Goal: Transaction & Acquisition: Book appointment/travel/reservation

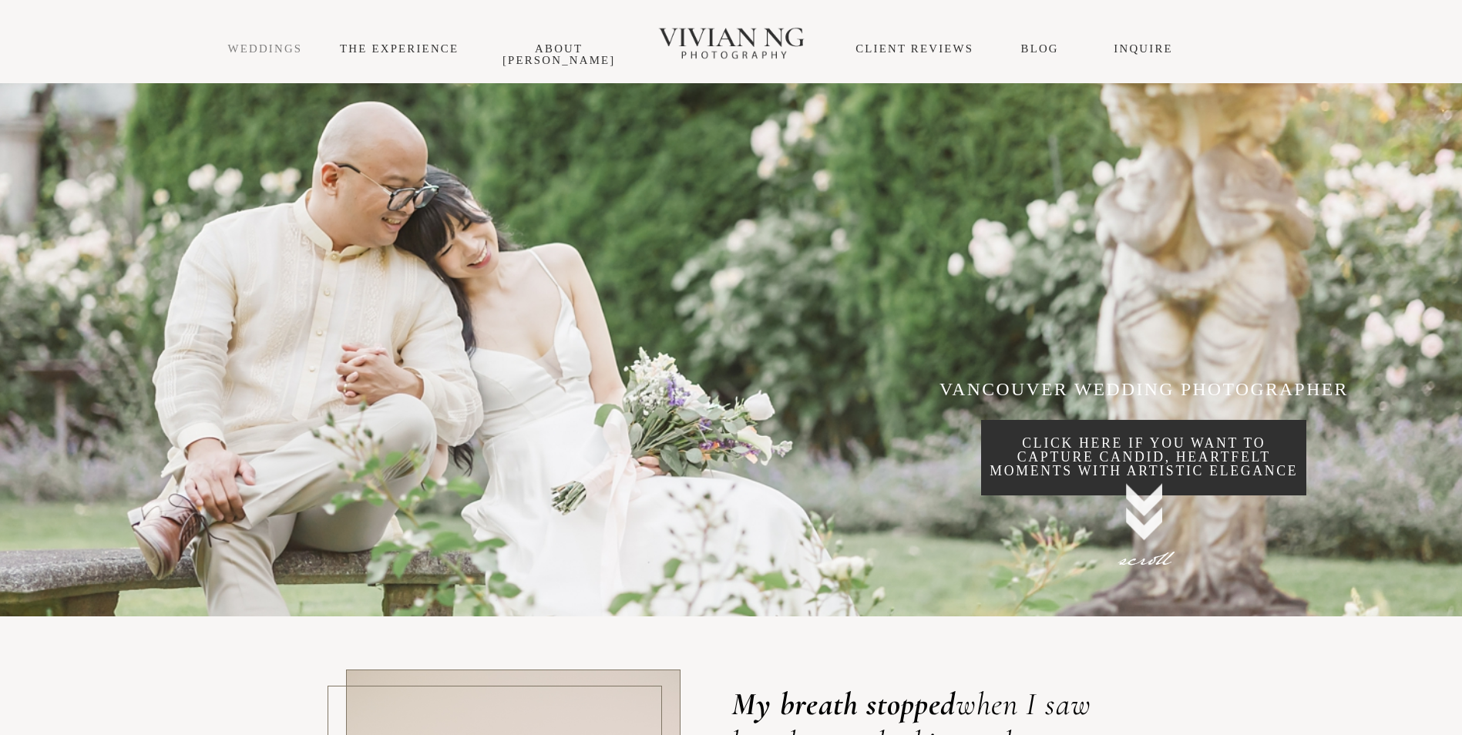
click at [285, 51] on link "WEDDINGS" at bounding box center [265, 48] width 75 height 12
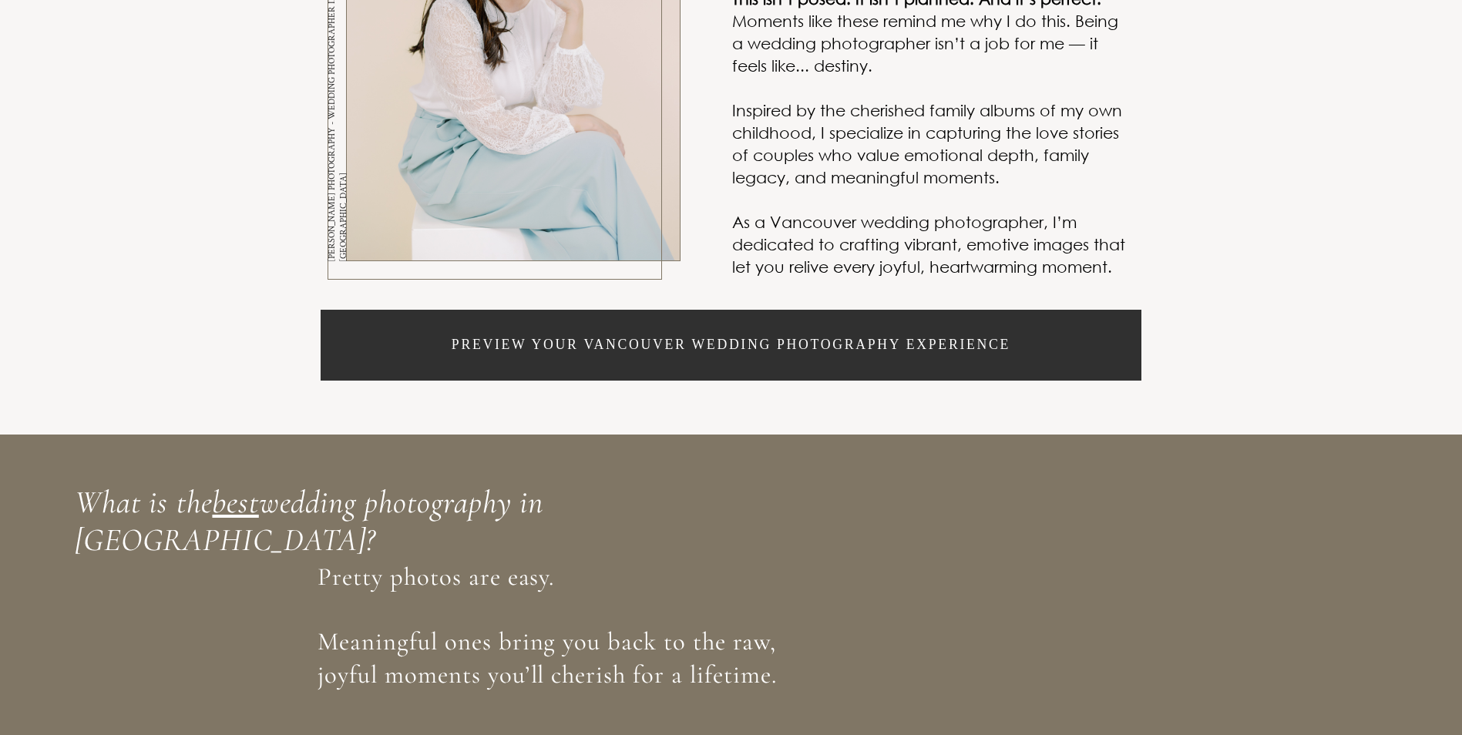
scroll to position [925, 0]
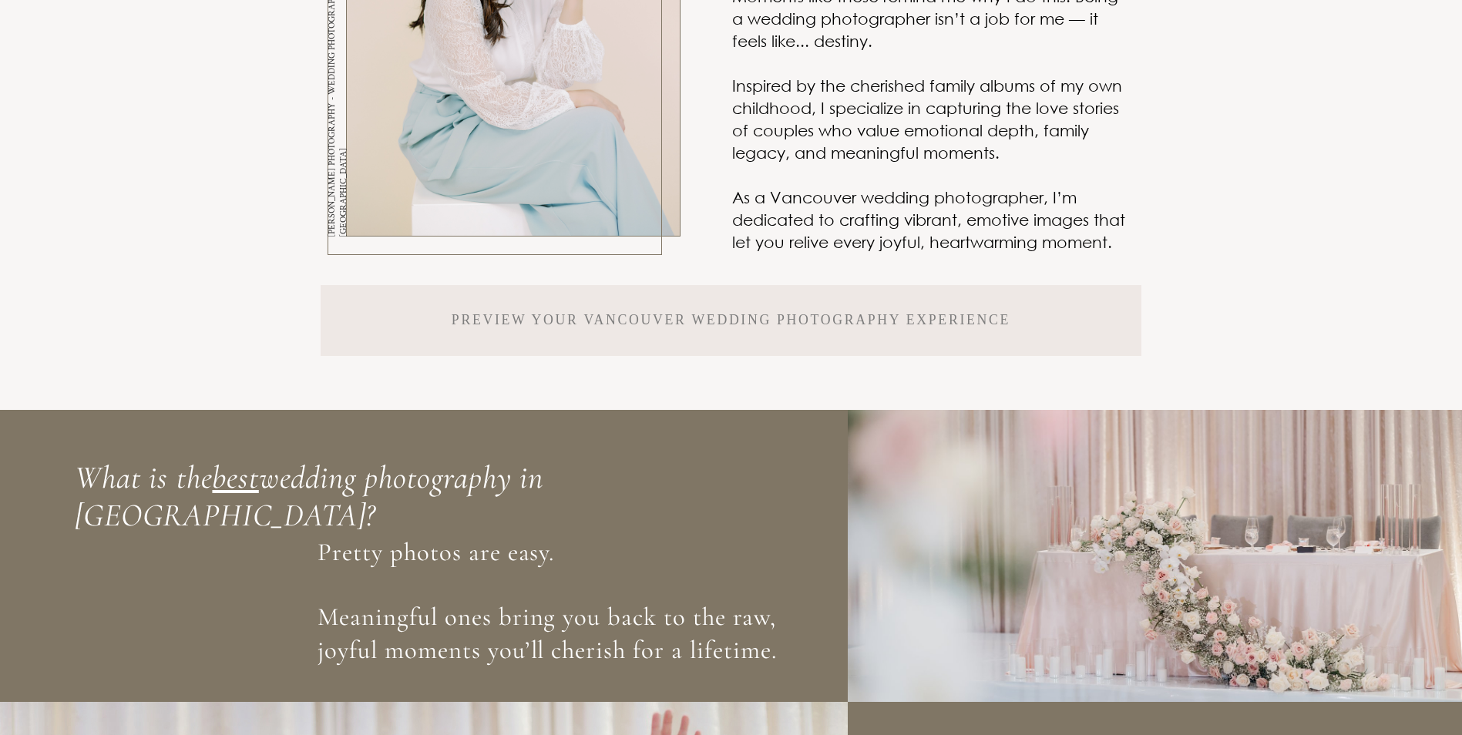
click at [503, 348] on span "Preview your Vancouver Wedding PHOTOGRAPHY experience" at bounding box center [731, 320] width 821 height 71
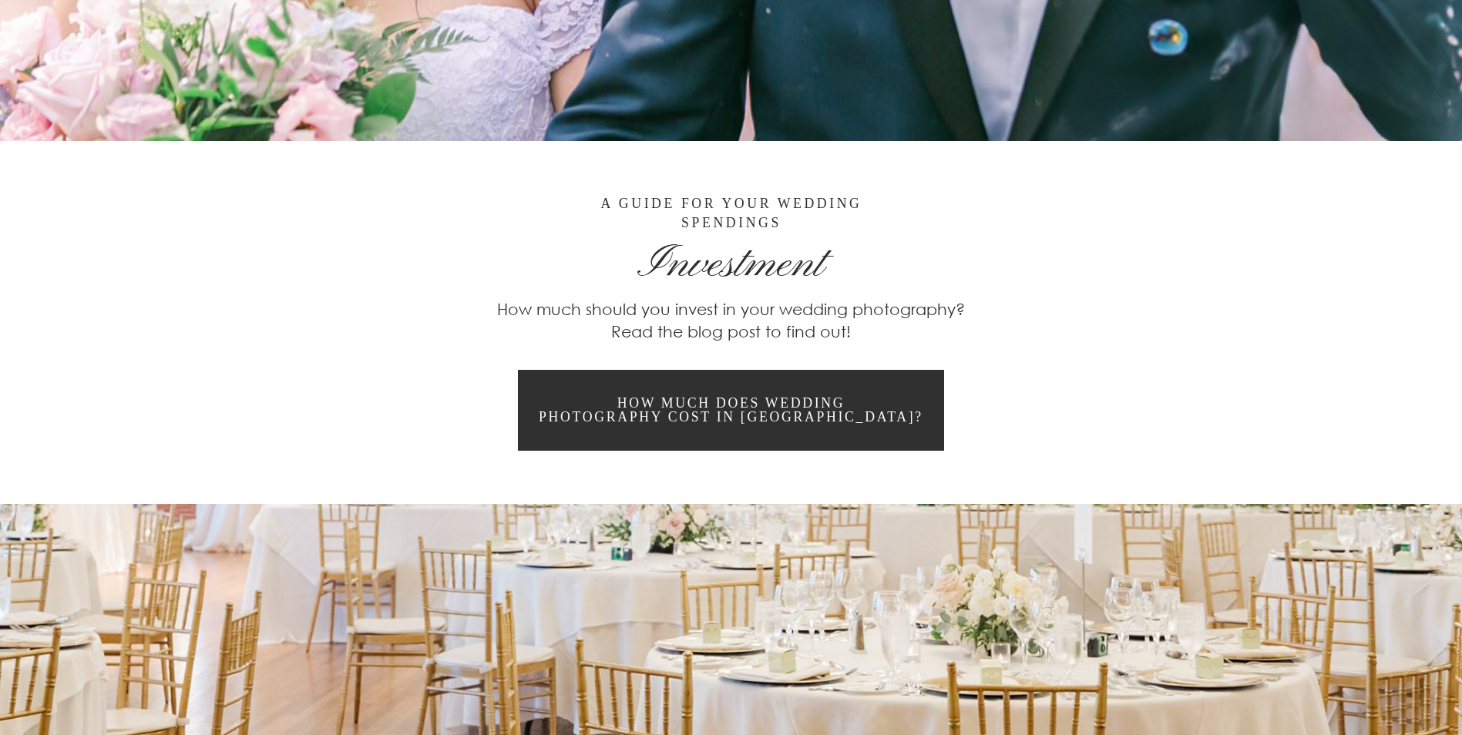
scroll to position [14023, 0]
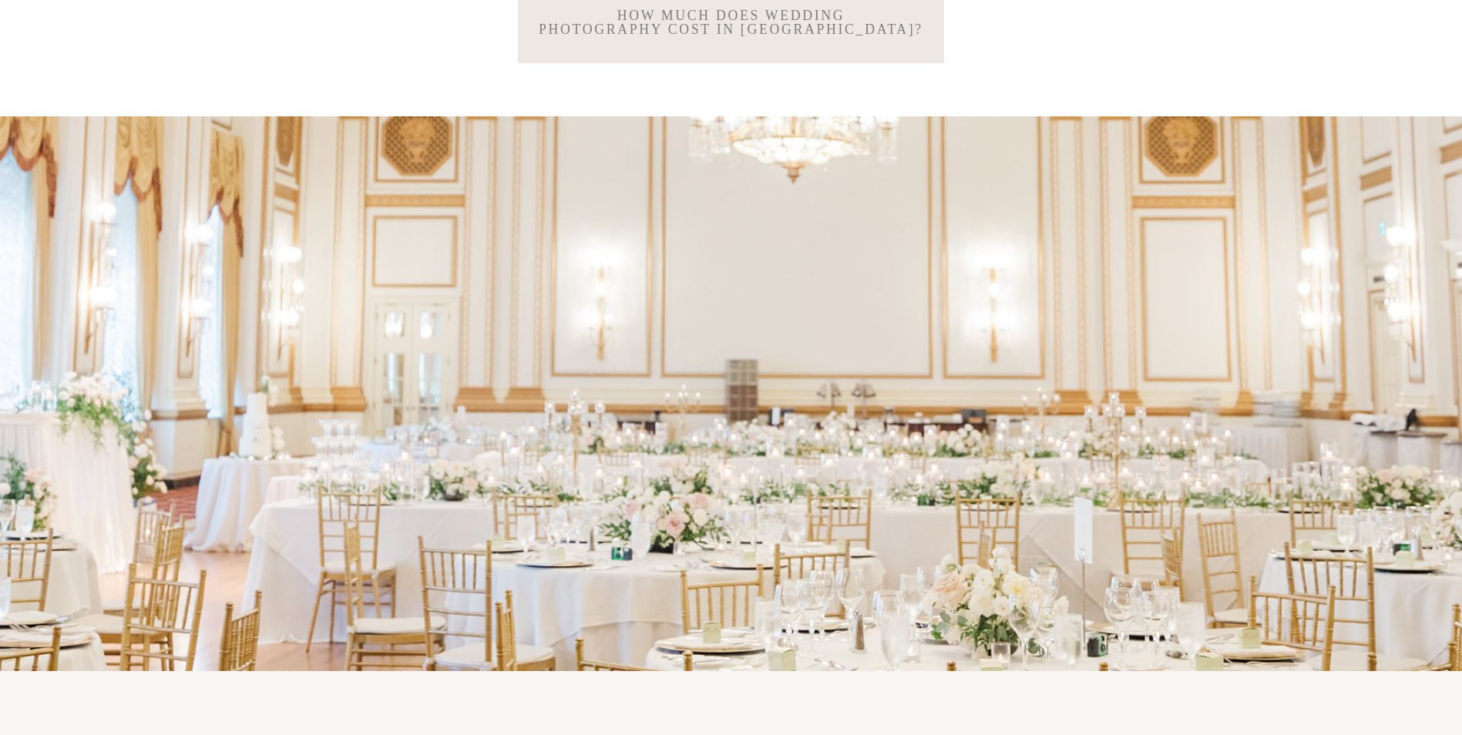
click at [813, 64] on span "how much does wedding photography cost in vancouver?" at bounding box center [730, 23] width 425 height 82
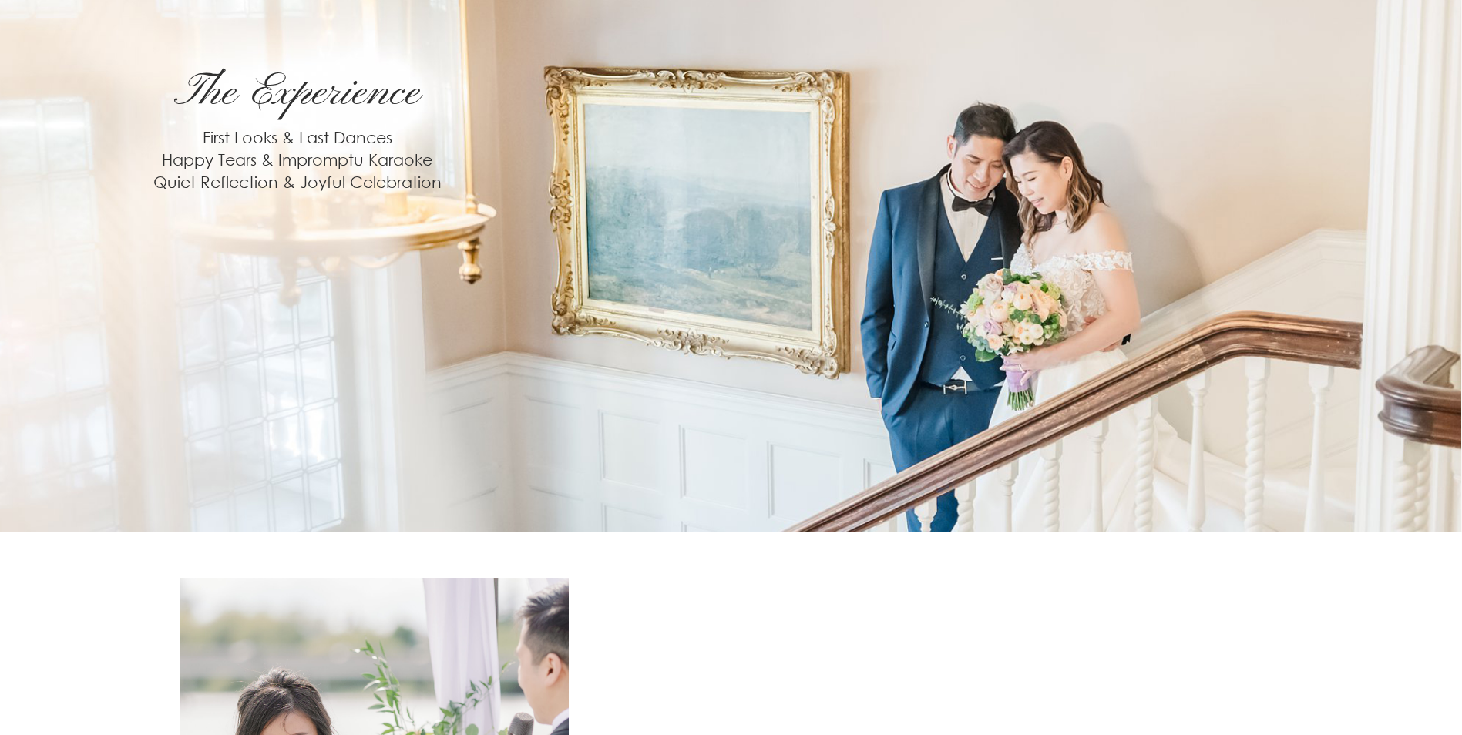
scroll to position [0, 0]
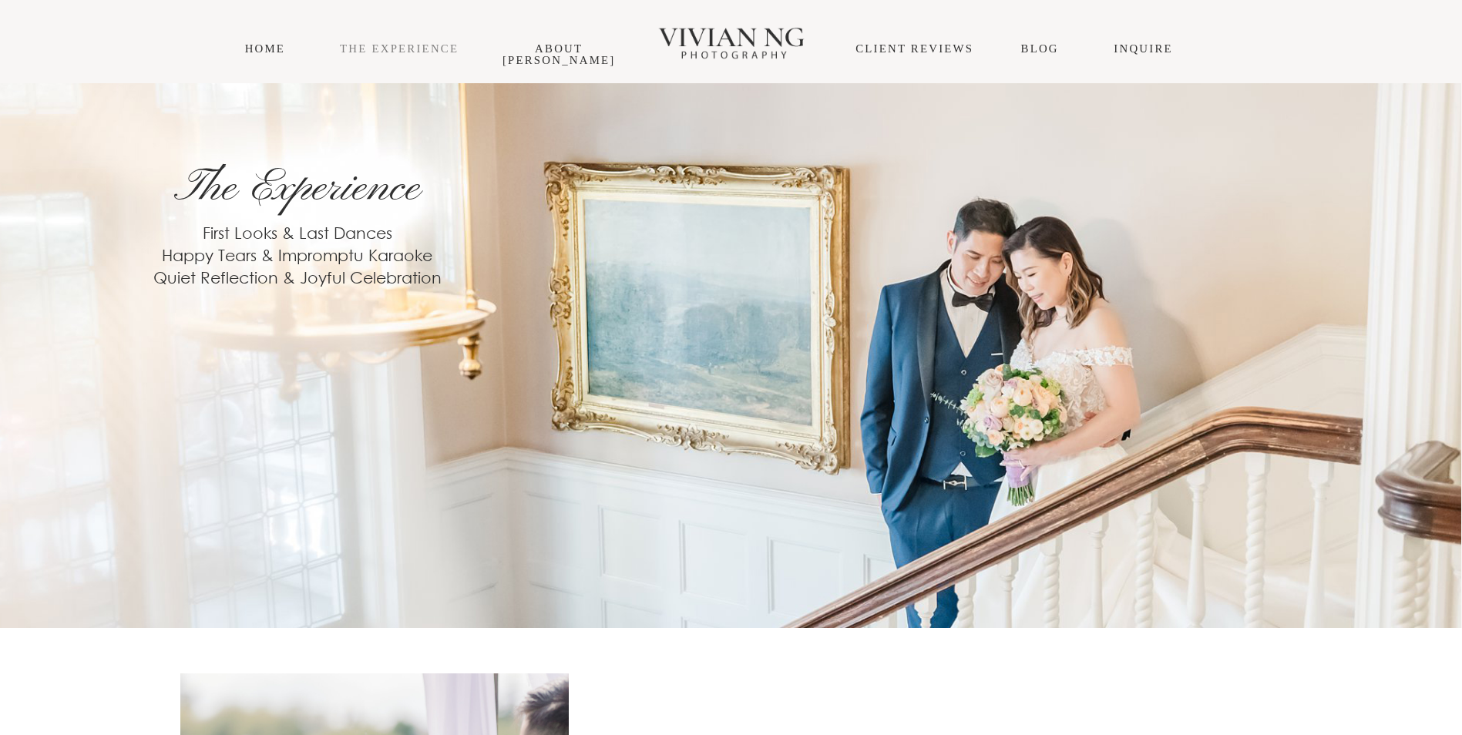
click at [385, 43] on link "THE EXPERIENCE" at bounding box center [399, 48] width 119 height 12
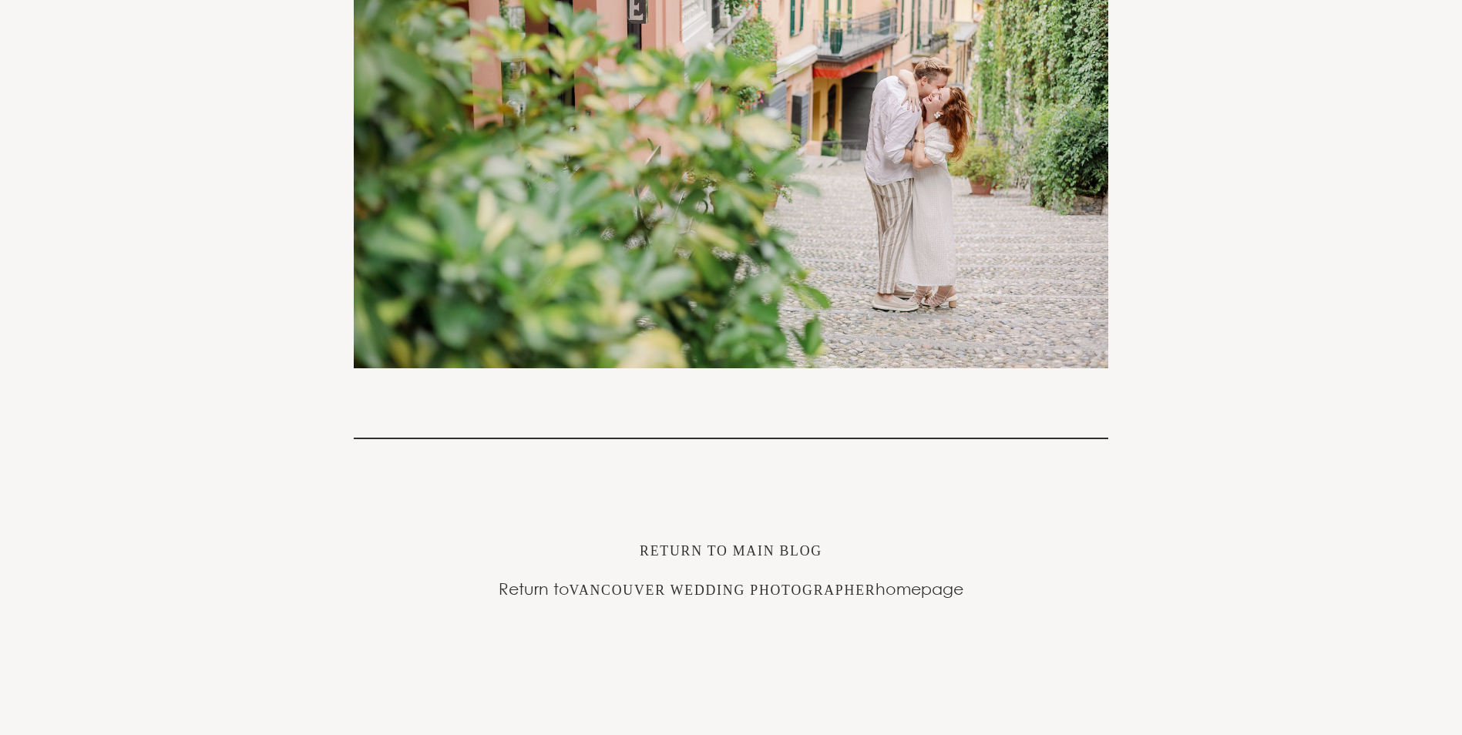
scroll to position [16072, 0]
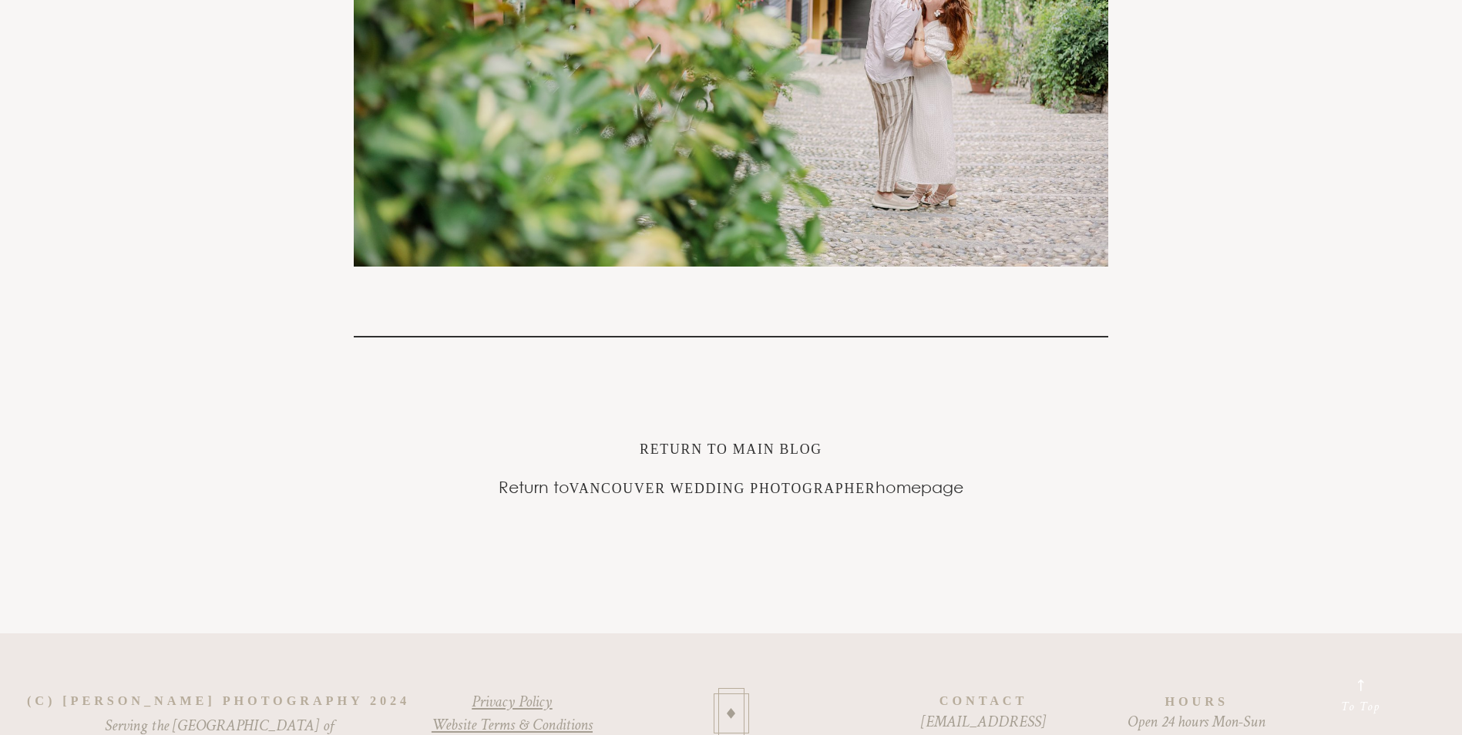
click at [1393, 675] on div "To Top" at bounding box center [1360, 697] width 137 height 45
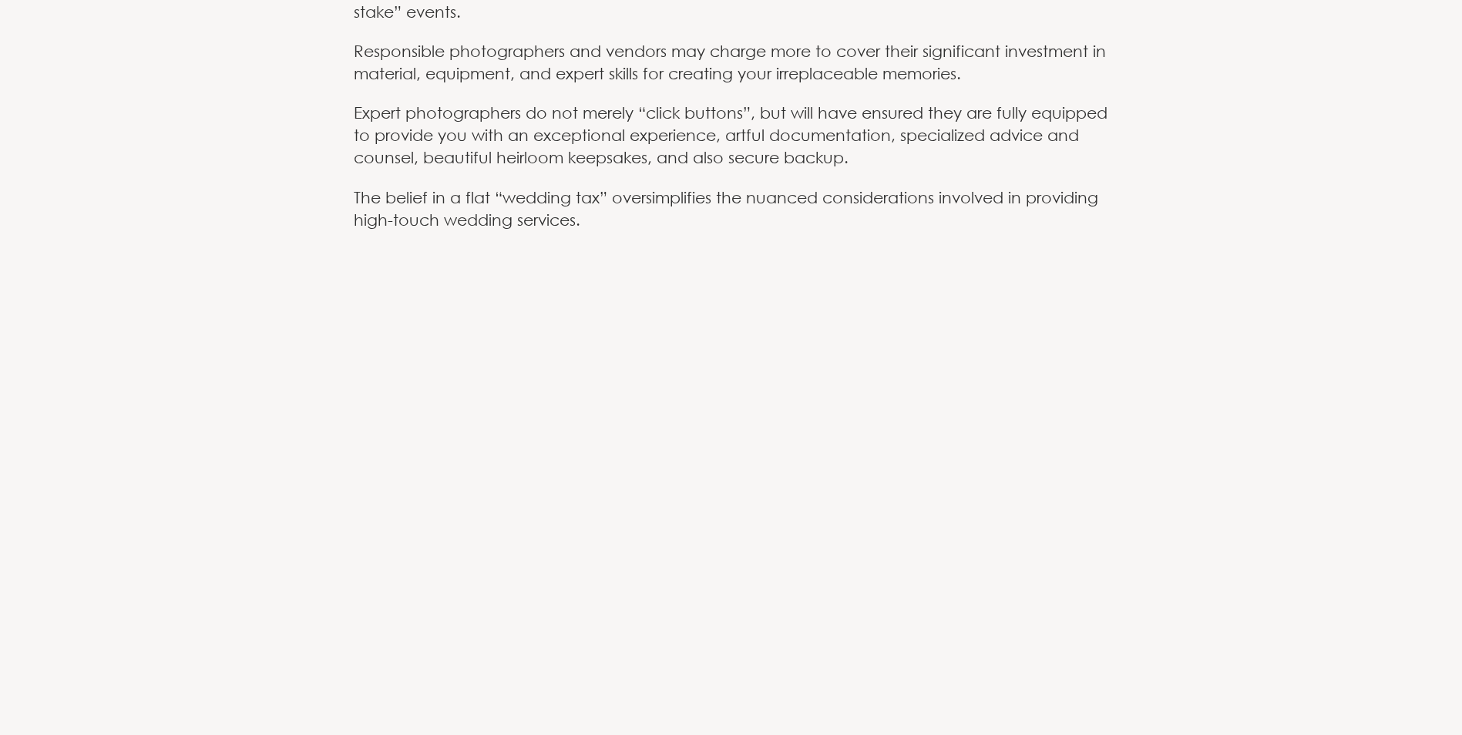
scroll to position [0, 0]
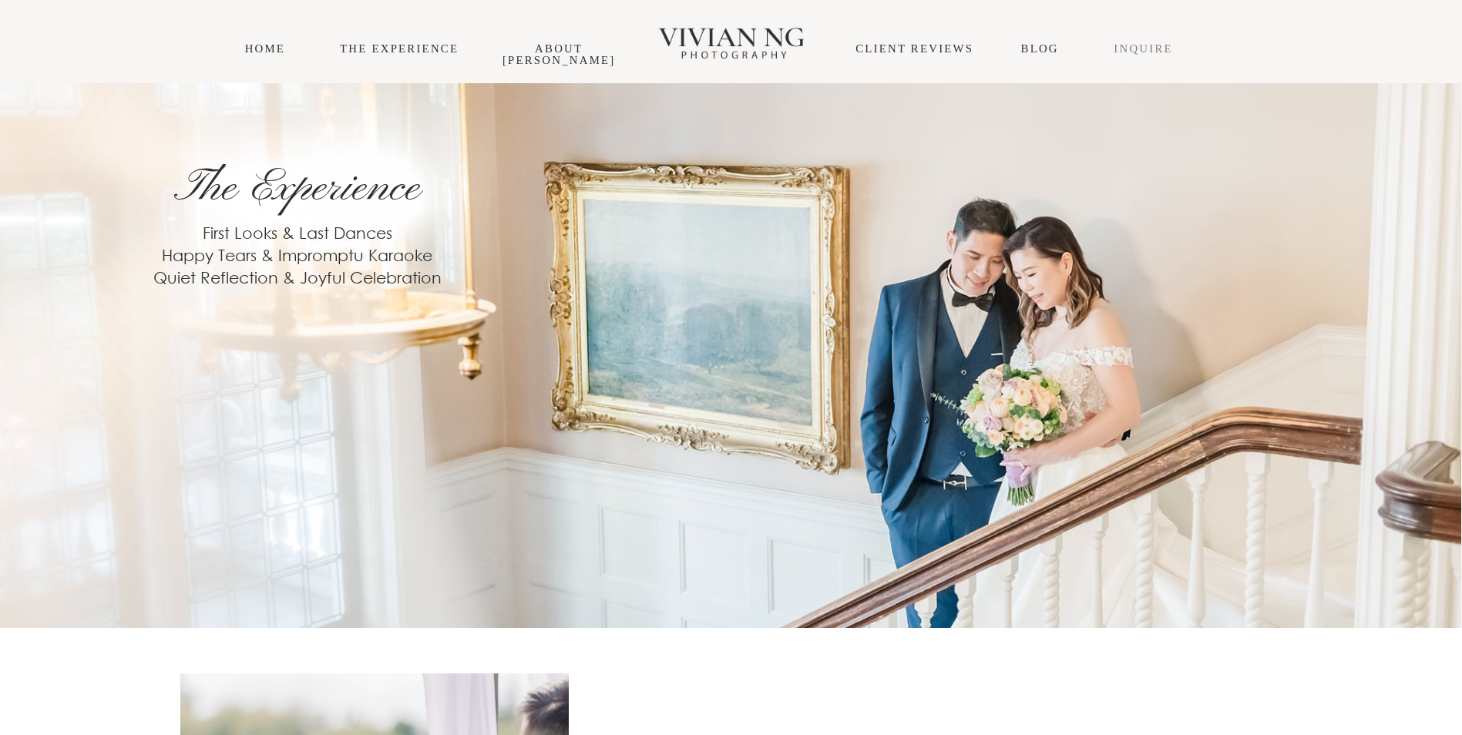
click at [1147, 50] on link "INQUIRE" at bounding box center [1142, 48] width 59 height 12
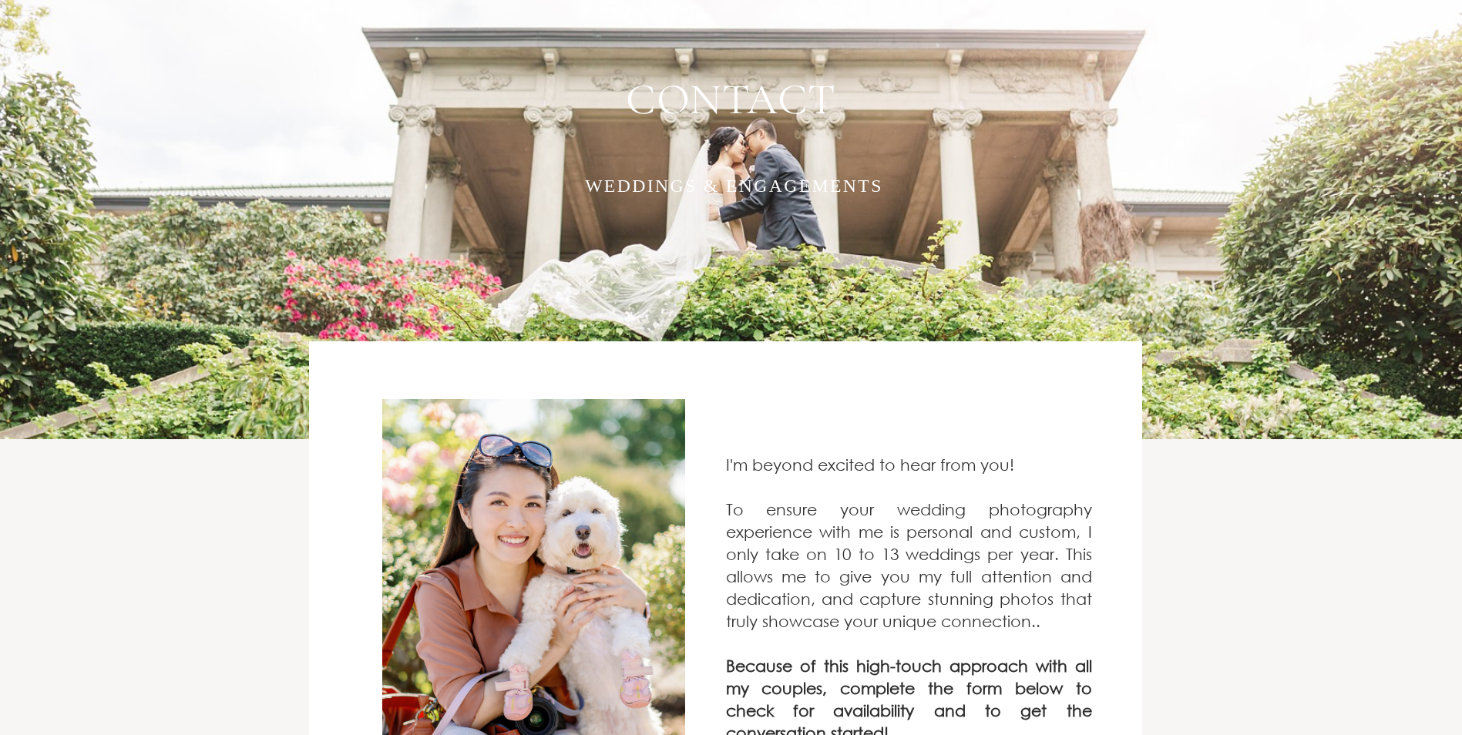
scroll to position [539, 0]
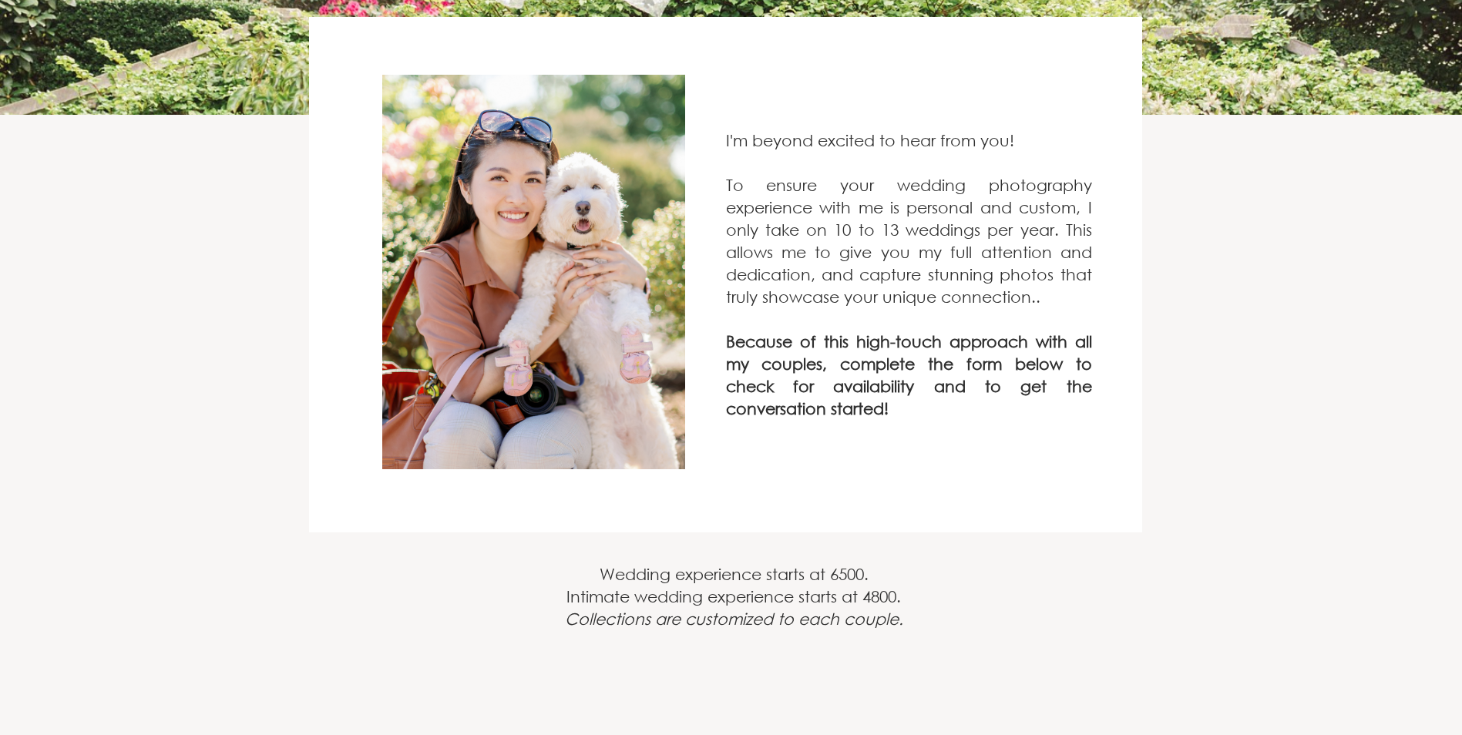
click at [185, 361] on div "CONTACT weddings & engagements I'm beyond excited to hear from you! To ensure y…" at bounding box center [731, 112] width 1462 height 1137
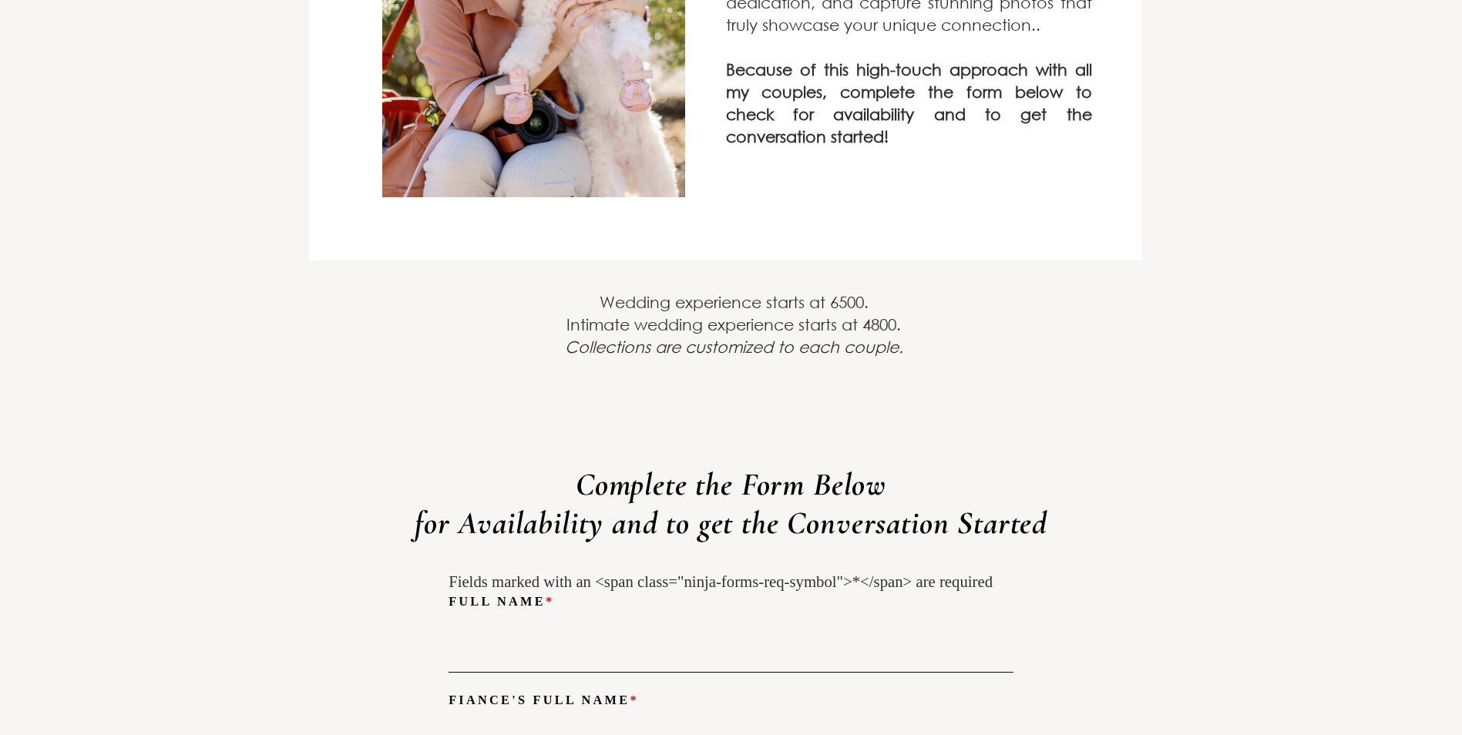
scroll to position [570, 0]
